Goal: Book appointment/travel/reservation

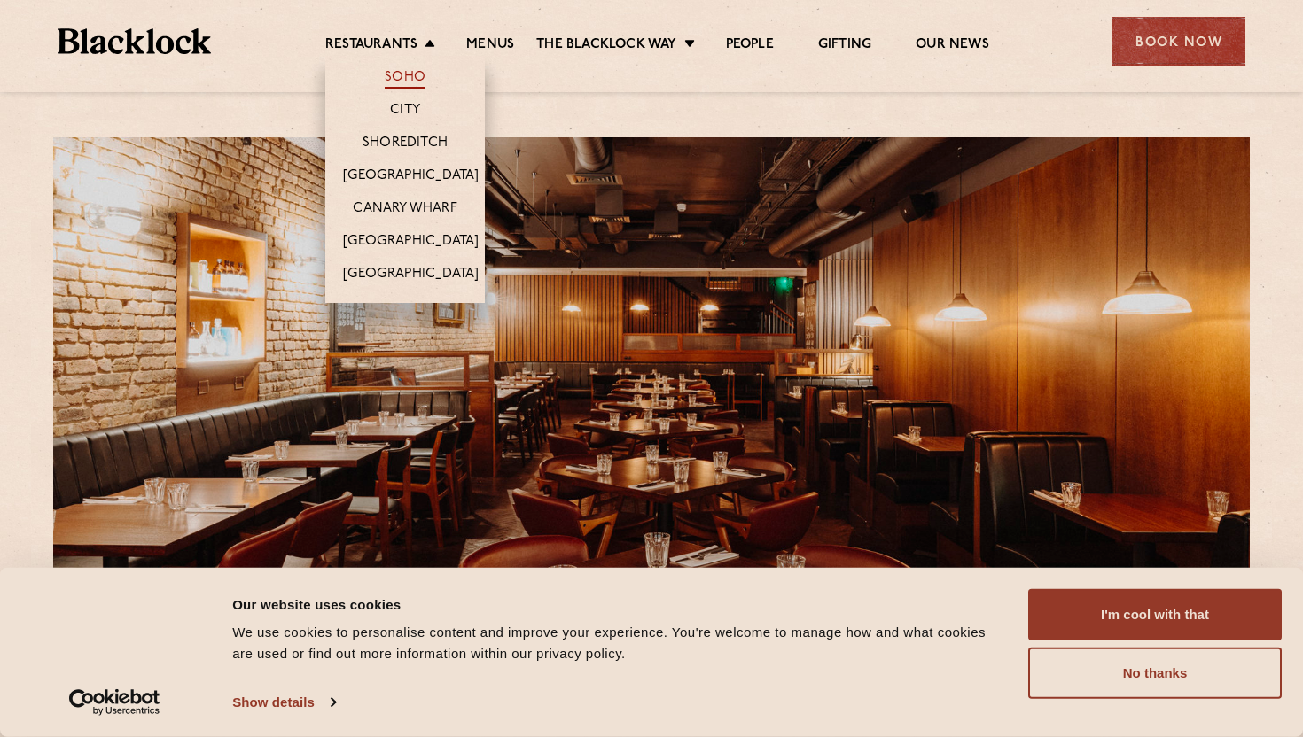
click at [405, 77] on link "Soho" at bounding box center [405, 78] width 41 height 19
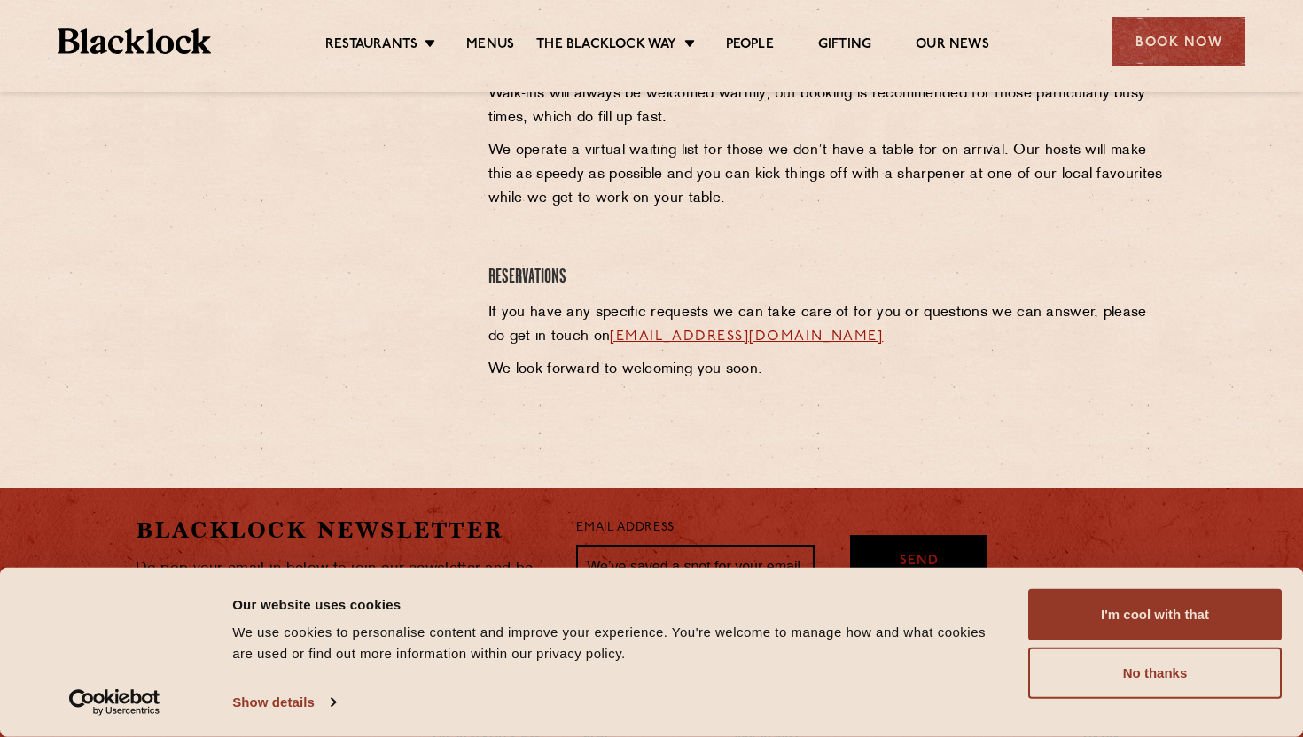
scroll to position [837, 0]
